Goal: Book appointment/travel/reservation

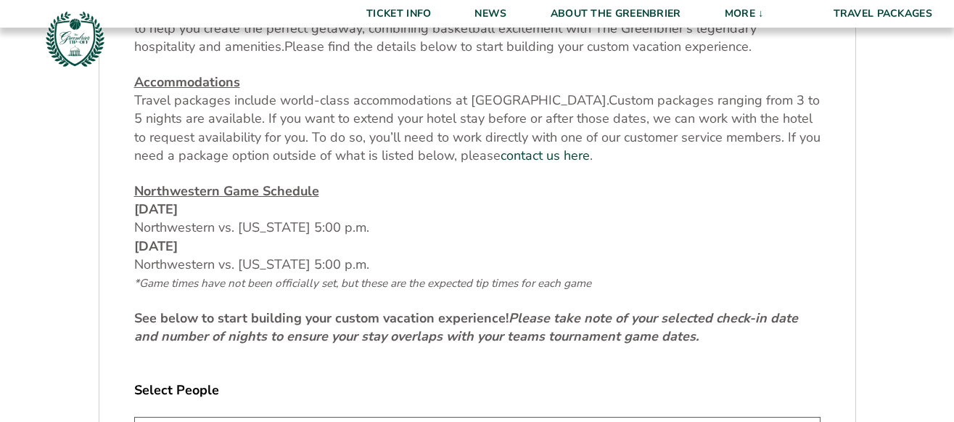
scroll to position [592, 0]
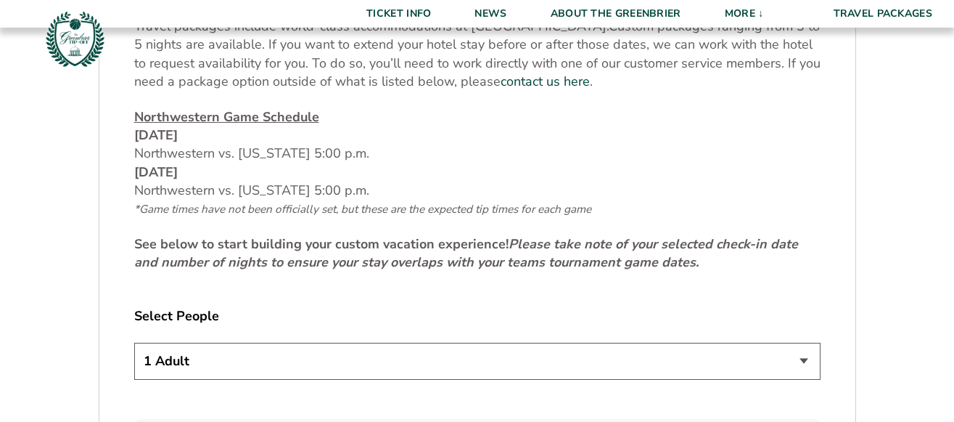
click at [134, 343] on select "1 Adult 2 Adults 3 Adults 4 Adults 2 Adults + 1 Child 2 Adults + 2 Children 2 A…" at bounding box center [477, 361] width 687 height 37
click at [594, 116] on p "Northwestern Game Schedule [DATE] Northwestern vs. [US_STATE] 5:00 p.m. [DATE] …" at bounding box center [477, 163] width 687 height 110
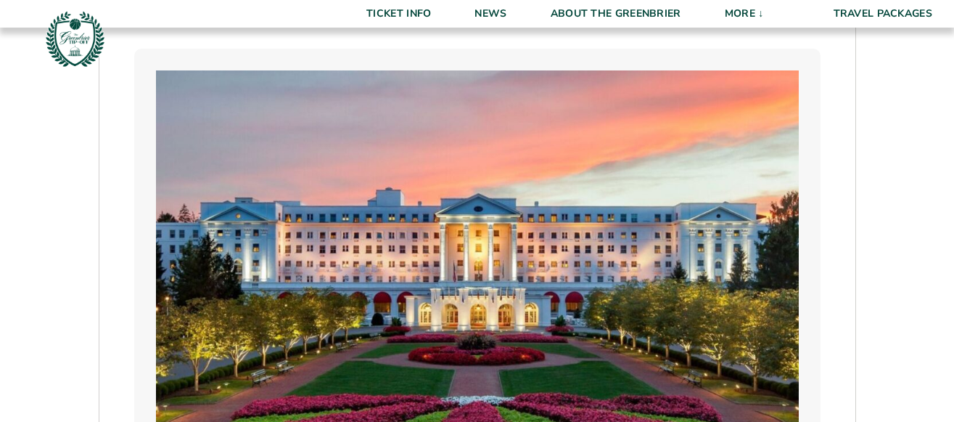
scroll to position [814, 0]
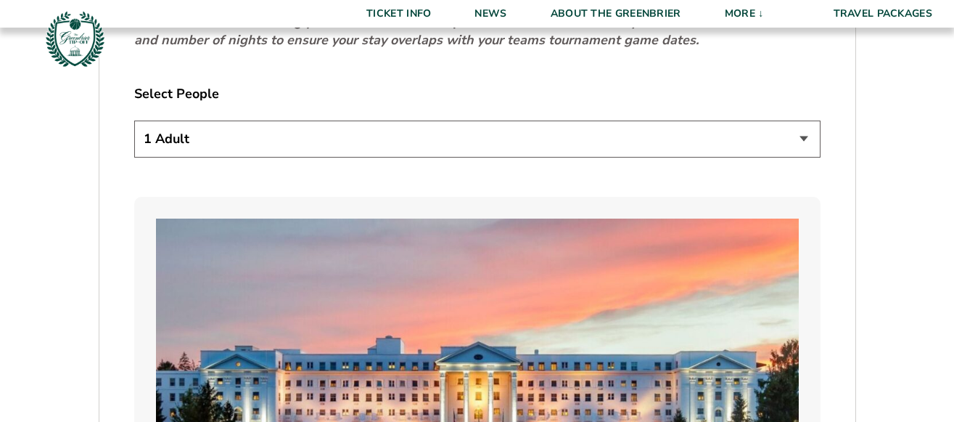
click at [134, 120] on select "1 Adult 2 Adults 3 Adults 4 Adults 2 Adults + 1 Child 2 Adults + 2 Children 2 A…" at bounding box center [477, 138] width 687 height 37
click at [801, 139] on select "1 Adult 2 Adults 3 Adults 4 Adults 2 Adults + 1 Child 2 Adults + 2 Children 2 A…" at bounding box center [477, 138] width 687 height 37
click at [134, 120] on select "1 Adult 2 Adults 3 Adults 4 Adults 2 Adults + 1 Child 2 Adults + 2 Children 2 A…" at bounding box center [477, 138] width 687 height 37
click option "2 Adults" at bounding box center [0, 0] width 0 height 0
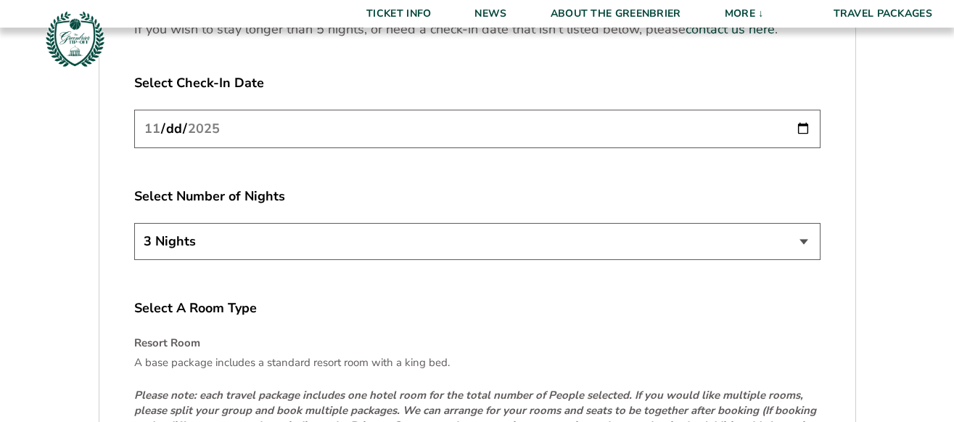
scroll to position [1999, 0]
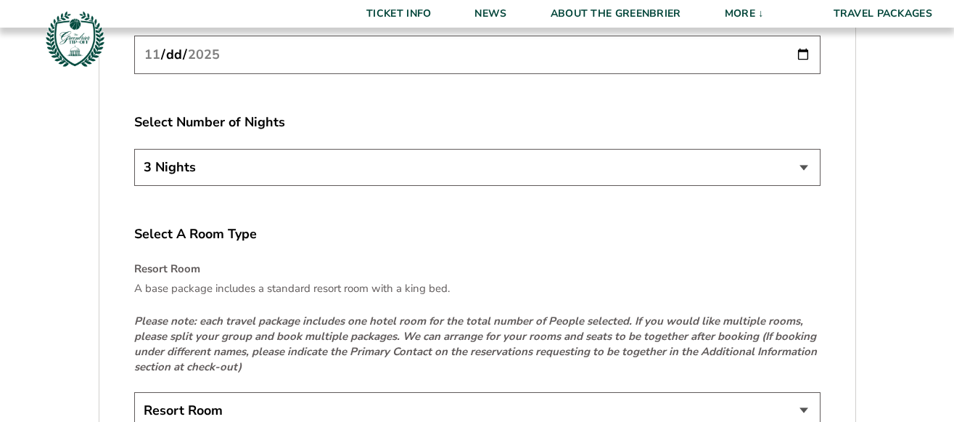
click at [134, 149] on select "3 Nights 4 Nights 5 Nights" at bounding box center [477, 167] width 687 height 37
click at [802, 167] on select "3 Nights 4 Nights 5 Nights" at bounding box center [477, 167] width 687 height 37
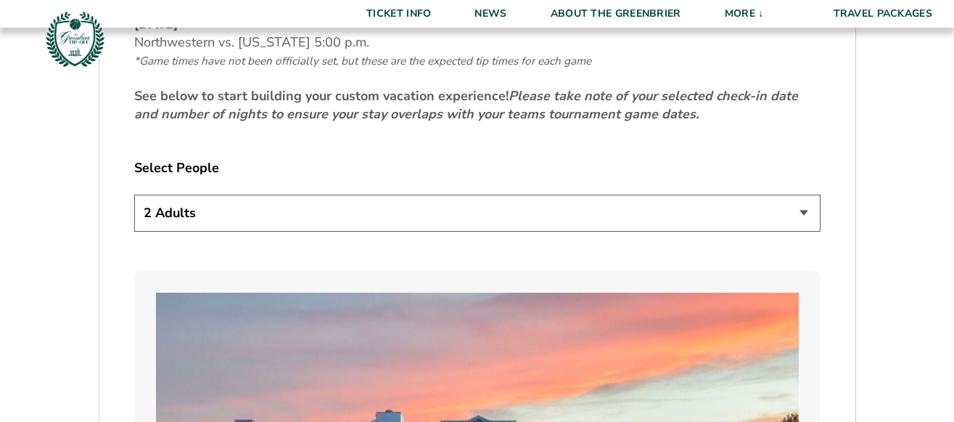
scroll to position [666, 0]
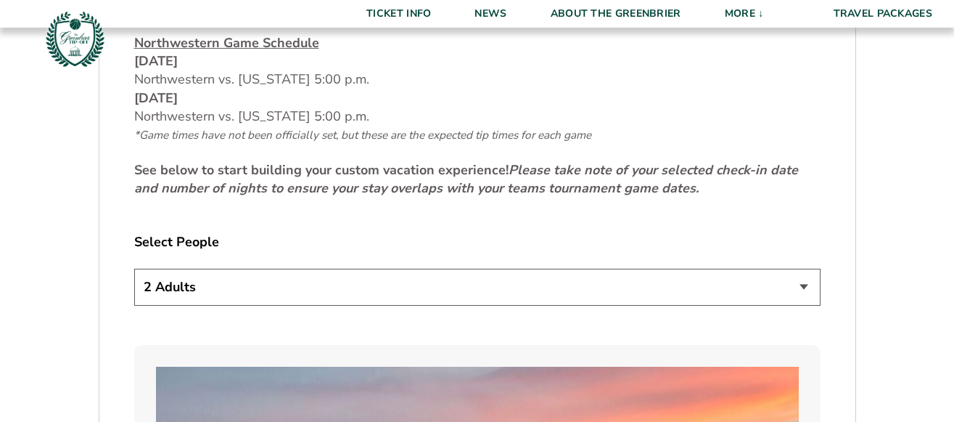
click at [134, 269] on select "1 Adult 2 Adults 3 Adults 4 Adults 2 Adults + 1 Child 2 Adults + 2 Children 2 A…" at bounding box center [477, 287] width 687 height 37
select select "1 Adult"
click option "1 Adult" at bounding box center [0, 0] width 0 height 0
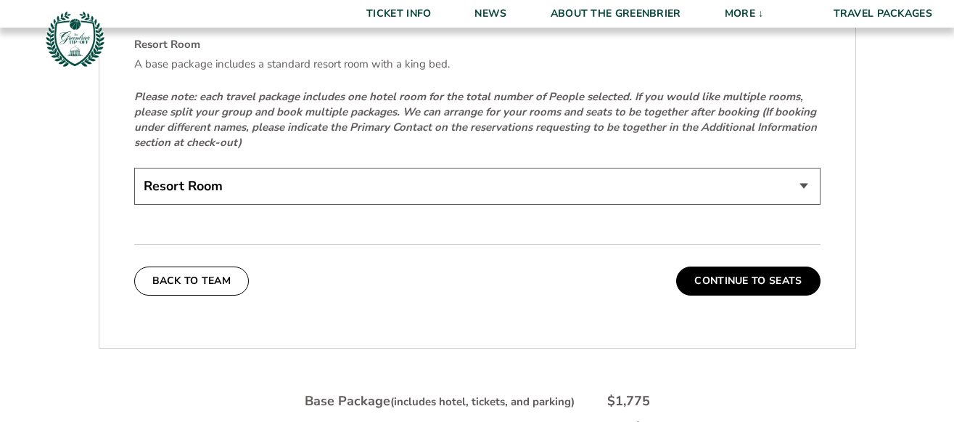
scroll to position [2149, 0]
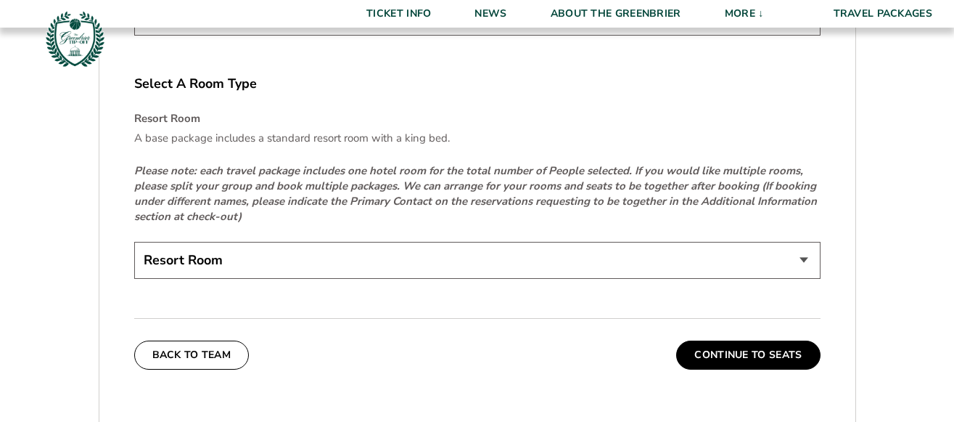
click at [134, 242] on select "Resort Room" at bounding box center [477, 260] width 687 height 37
click at [802, 255] on select "Resort Room" at bounding box center [477, 260] width 687 height 37
click at [740, 354] on button "Continue To Seats" at bounding box center [748, 354] width 144 height 29
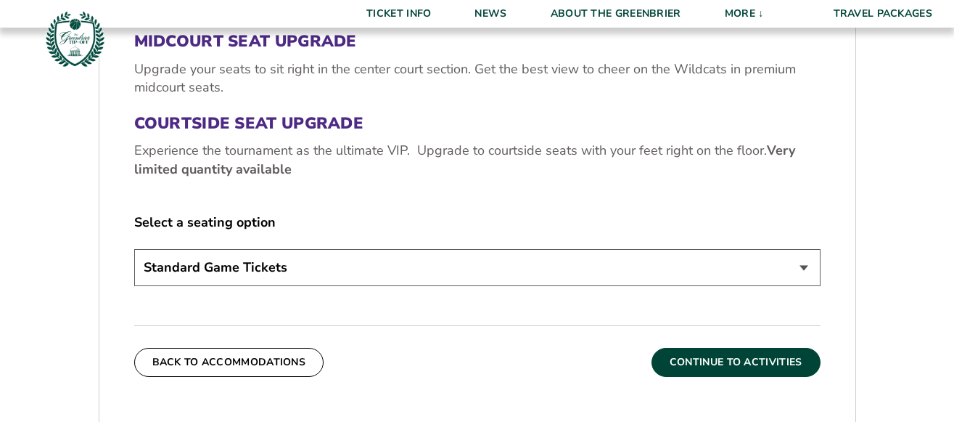
scroll to position [643, 0]
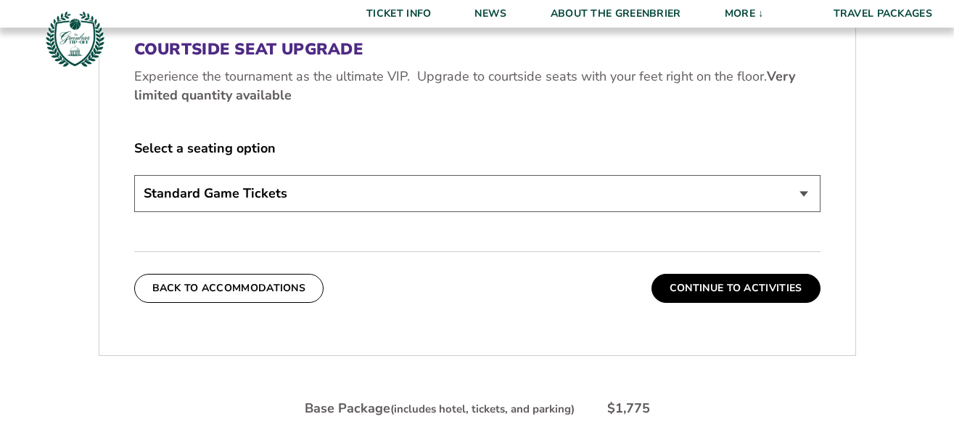
click at [134, 175] on select "Standard Game Tickets Midcourt Seat Upgrade (+$130 per person) Courtside Seat U…" at bounding box center [477, 193] width 687 height 37
click at [907, 139] on form "Northwestern Northwestern Travel Package 1. Team 2. Accommodations 3. Seats 4. …" at bounding box center [477, 29] width 954 height 1345
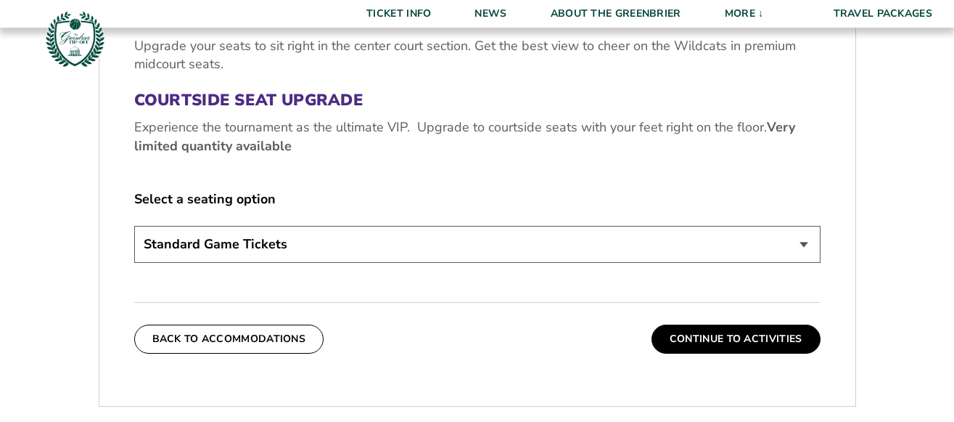
scroll to position [666, 0]
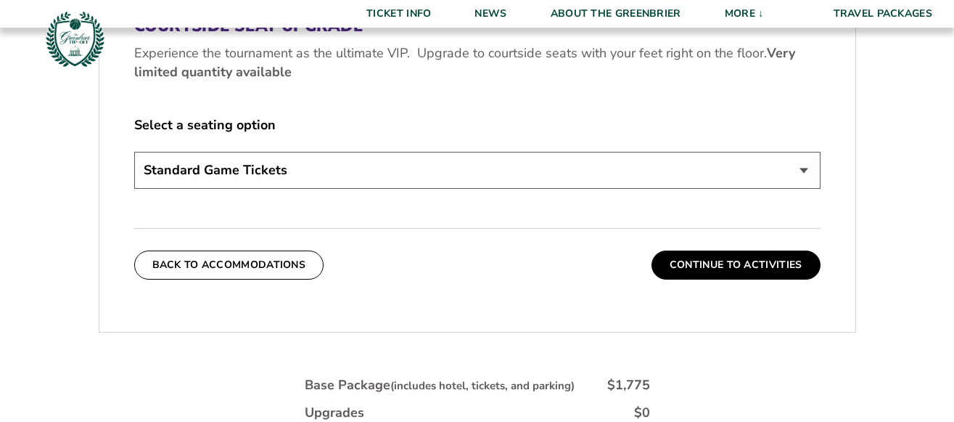
click at [134, 152] on select "Standard Game Tickets Midcourt Seat Upgrade (+$130 per person) Courtside Seat U…" at bounding box center [477, 170] width 687 height 37
select select "Midcourt Seat Upgrade"
click option "Midcourt Seat Upgrade (+$130 per person)" at bounding box center [0, 0] width 0 height 0
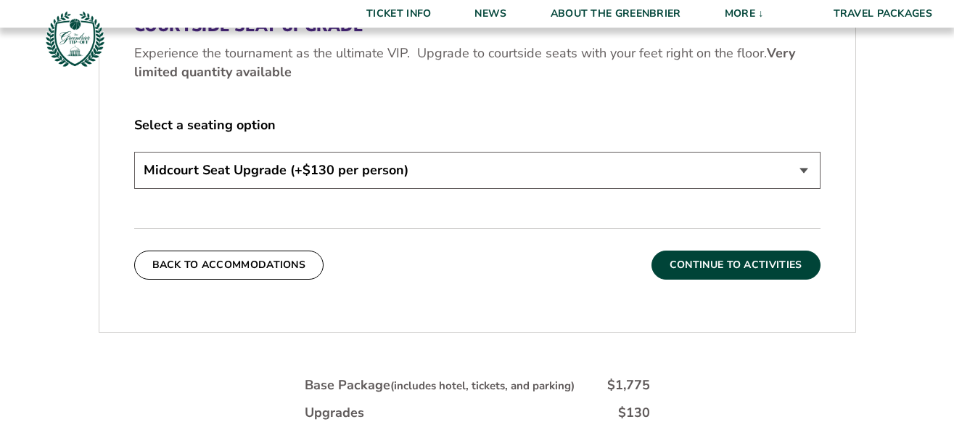
click at [744, 264] on button "Continue To Activities" at bounding box center [736, 264] width 169 height 29
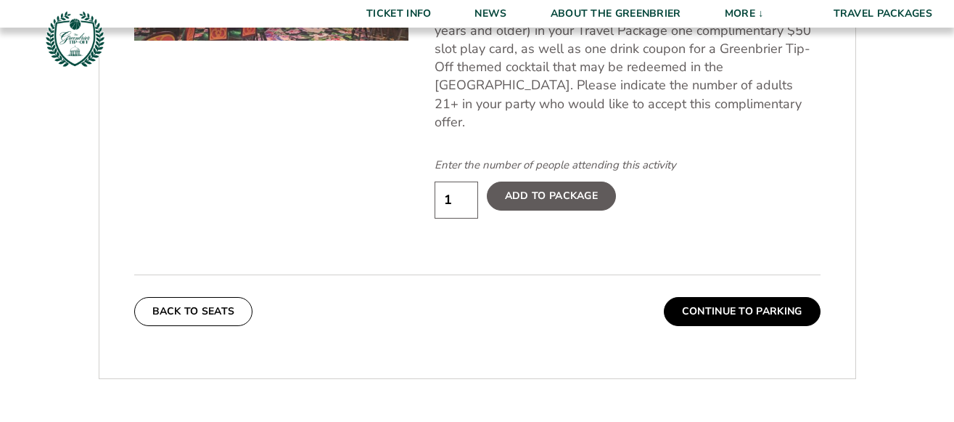
scroll to position [717, 0]
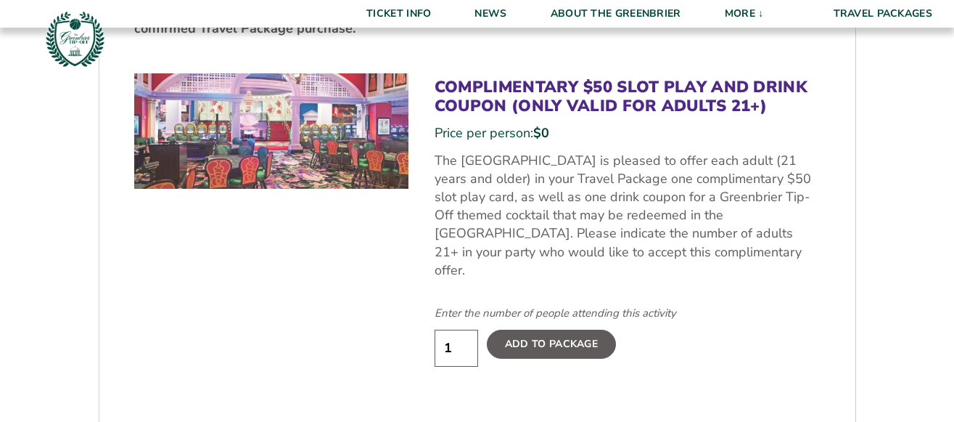
click at [543, 330] on label "Add To Package" at bounding box center [551, 344] width 129 height 29
click at [0, 0] on input "Add To Package" at bounding box center [0, 0] width 0 height 0
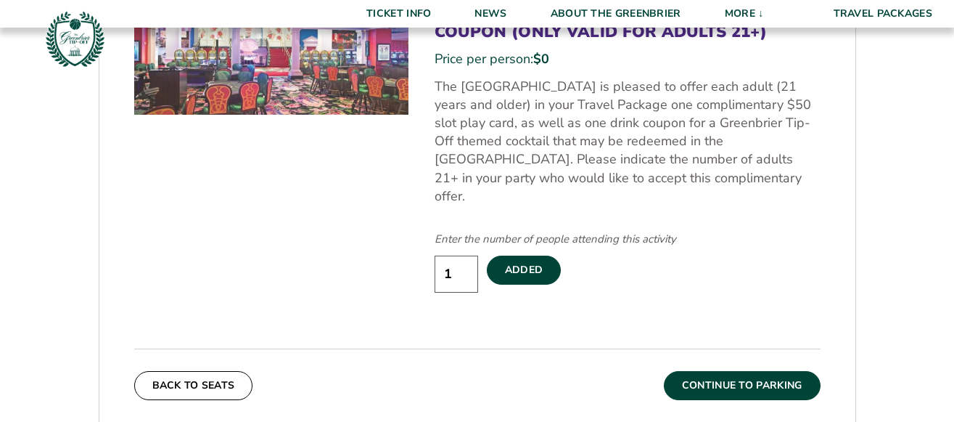
click at [733, 371] on button "Continue To Parking" at bounding box center [742, 385] width 157 height 29
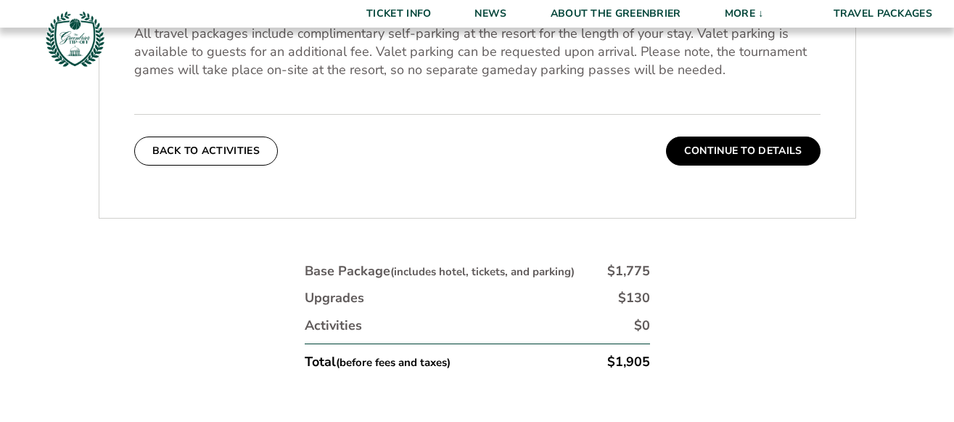
scroll to position [569, 0]
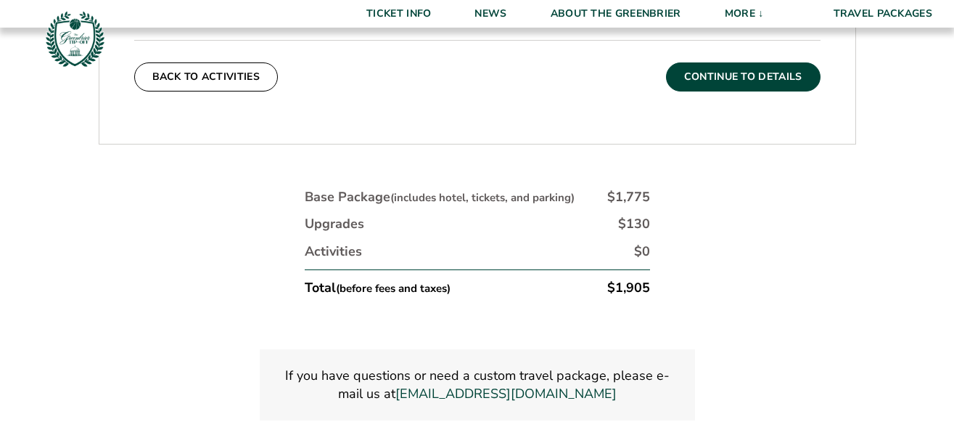
click at [763, 81] on button "Continue To Details" at bounding box center [743, 76] width 155 height 29
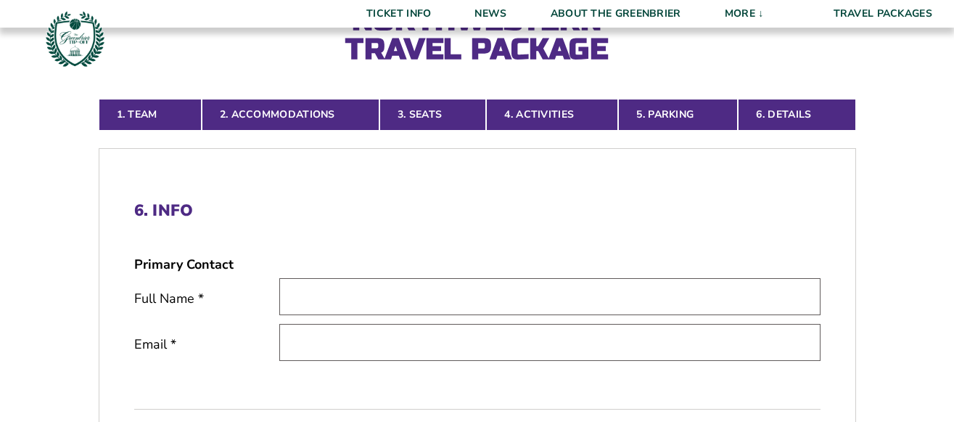
scroll to position [0, 0]
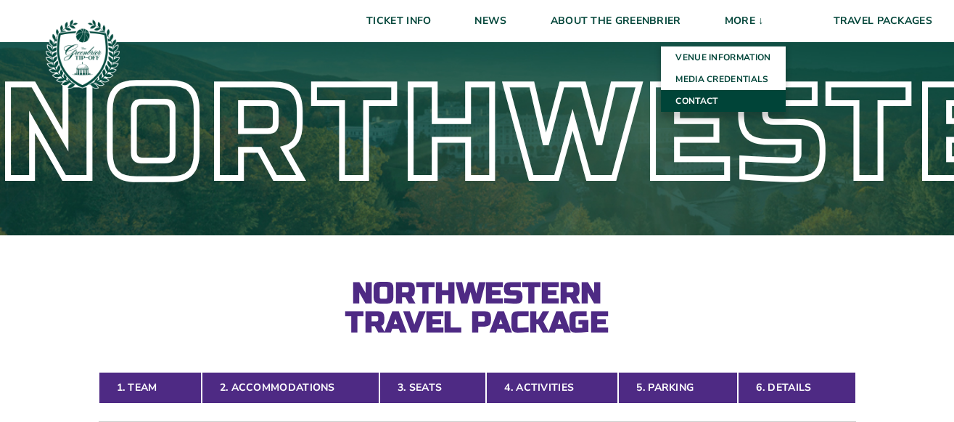
click at [723, 102] on link "Contact" at bounding box center [723, 101] width 124 height 22
